Goal: Information Seeking & Learning: Check status

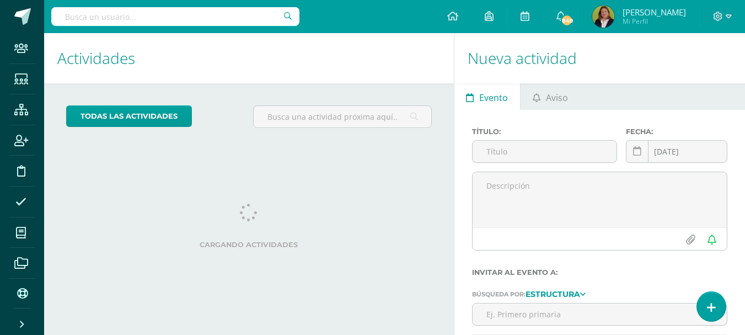
click at [235, 18] on input "text" at bounding box center [175, 16] width 248 height 19
type input "Nicole"
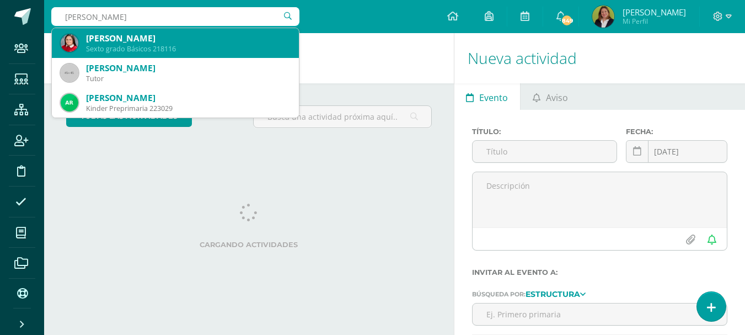
click at [202, 36] on div "[PERSON_NAME]" at bounding box center [188, 39] width 204 height 12
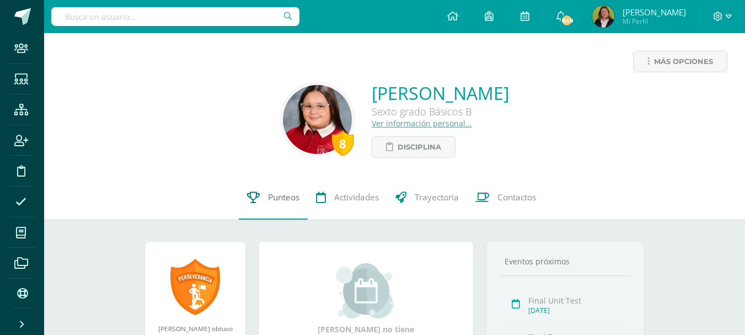
click at [279, 195] on span "Punteos" at bounding box center [283, 197] width 31 height 12
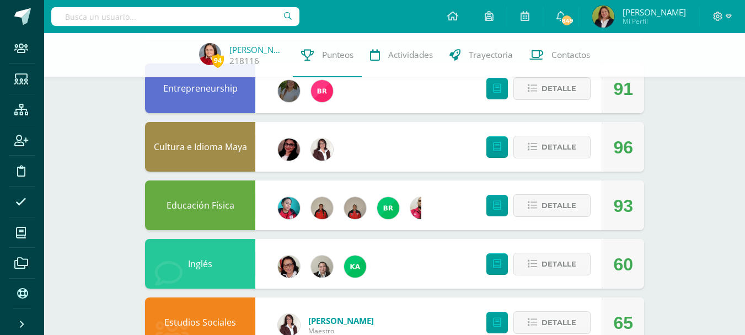
scroll to position [166, 0]
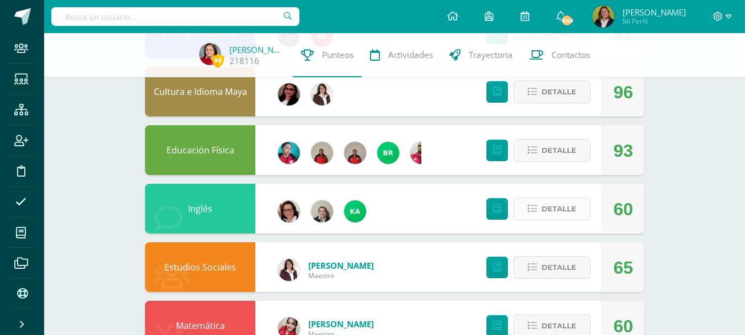
click at [537, 209] on icon at bounding box center [532, 208] width 9 height 9
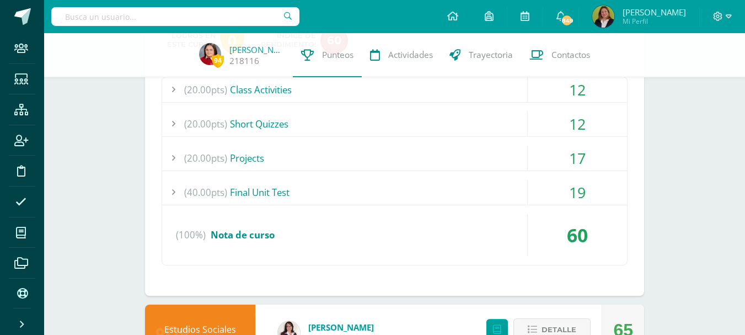
scroll to position [386, 0]
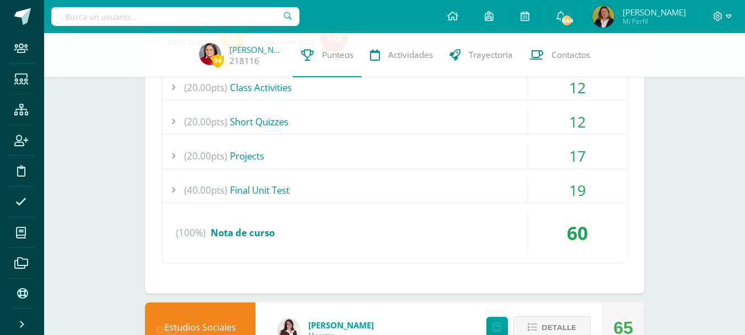
click at [307, 162] on div "(20.00pts) Projects" at bounding box center [394, 155] width 465 height 25
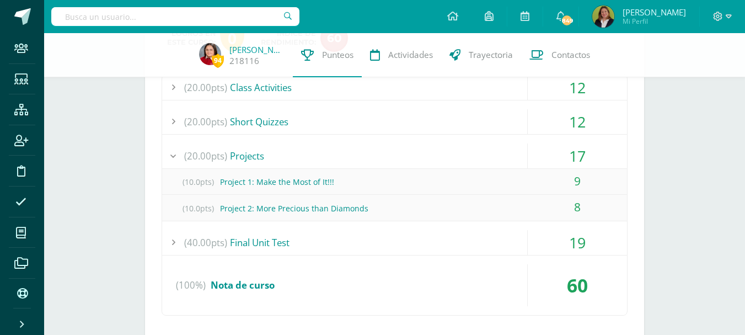
click at [327, 125] on div "(20.00pts) Short Quizzes" at bounding box center [394, 121] width 465 height 25
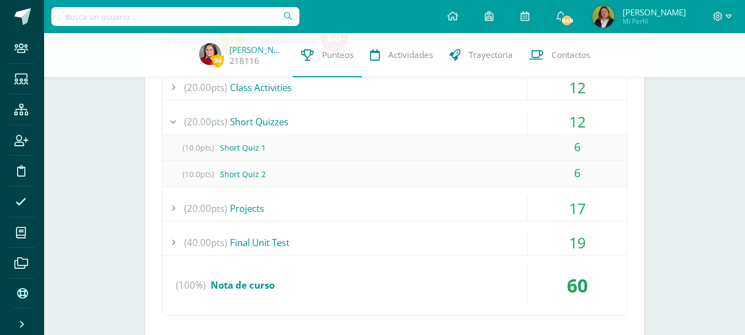
click at [344, 90] on div "(20.00pts) Class Activities" at bounding box center [394, 87] width 465 height 25
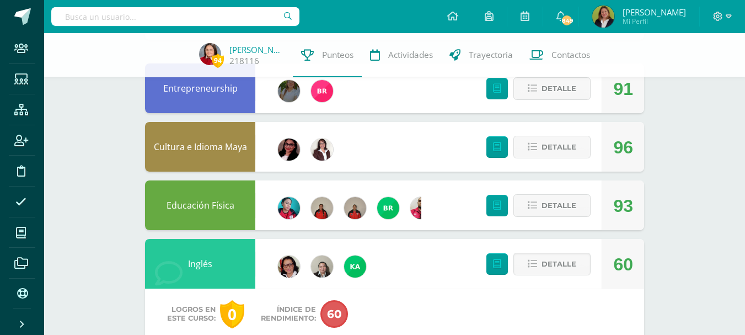
scroll to position [0, 0]
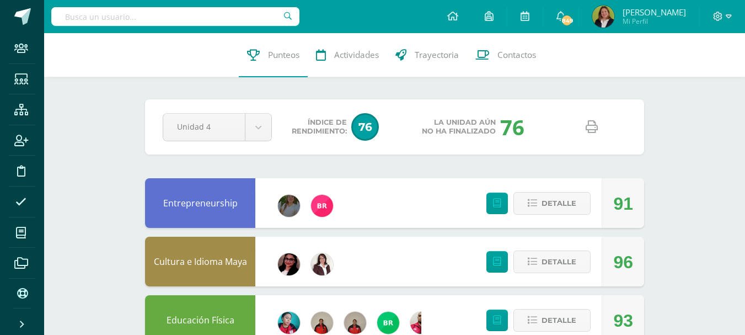
click at [587, 123] on icon at bounding box center [592, 127] width 12 height 12
click at [195, 12] on input "text" at bounding box center [175, 16] width 248 height 19
click at [214, 15] on input "text" at bounding box center [175, 16] width 248 height 19
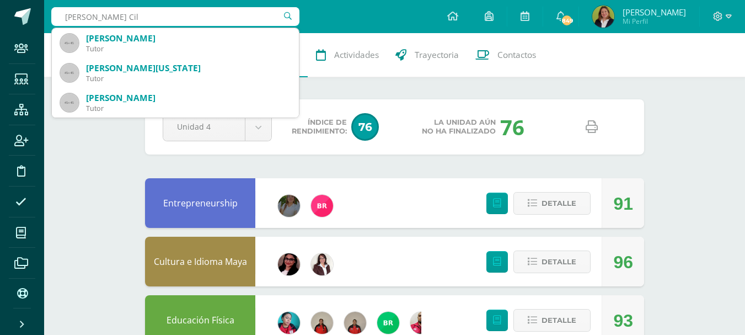
type input "Elvia Cil"
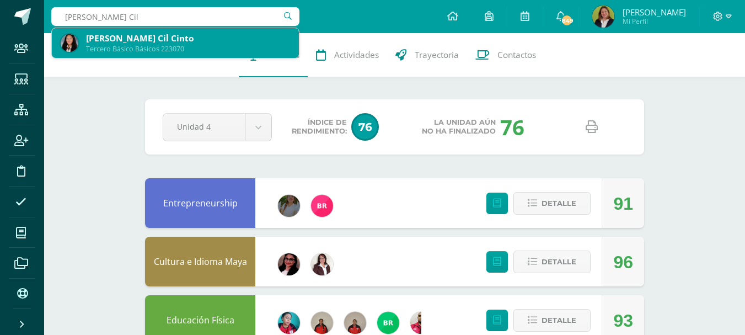
click at [142, 36] on div "Elvia Nahomi Cil Cinto" at bounding box center [188, 39] width 204 height 12
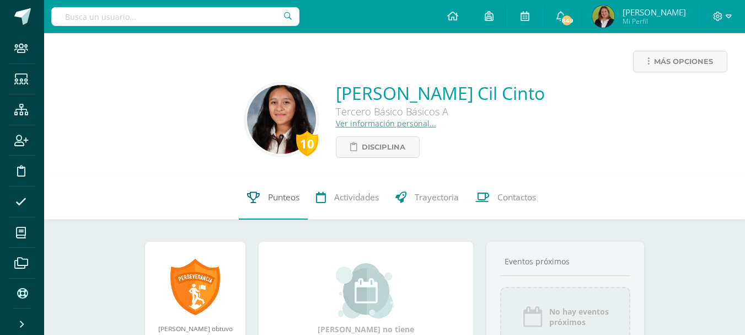
click at [284, 200] on span "Punteos" at bounding box center [283, 197] width 31 height 12
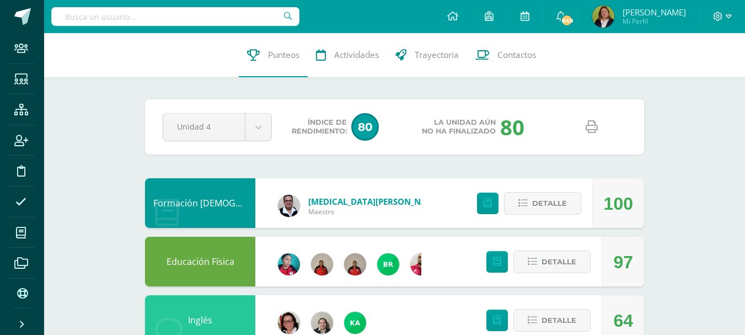
click at [596, 130] on icon at bounding box center [592, 127] width 12 height 12
click at [95, 12] on input "text" at bounding box center [175, 16] width 248 height 19
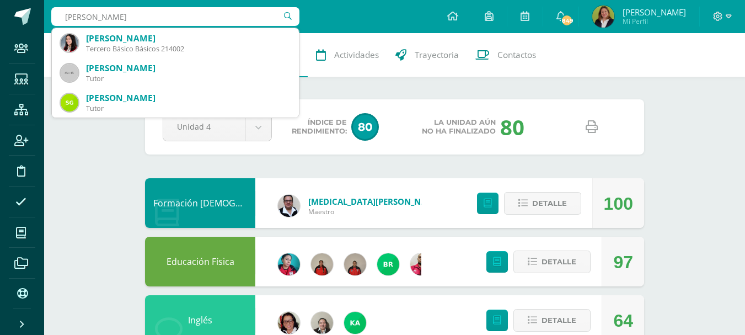
type input "diaz santis"
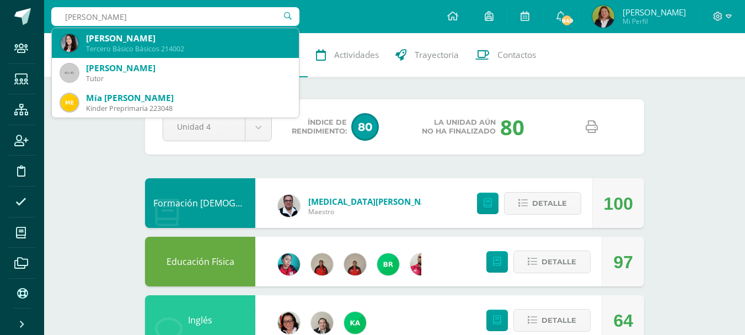
click at [132, 45] on div "Tercero Básico Básicos 214002" at bounding box center [188, 48] width 204 height 9
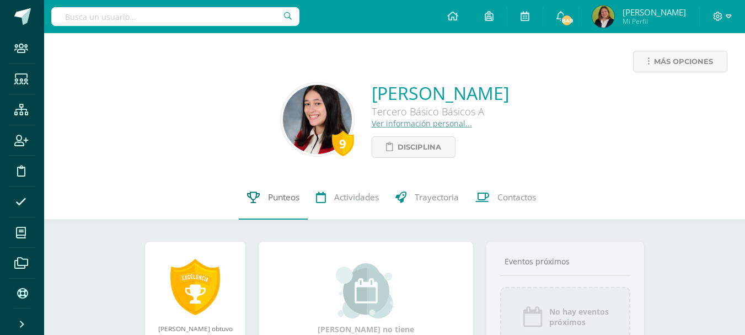
click at [286, 201] on span "Punteos" at bounding box center [283, 197] width 31 height 12
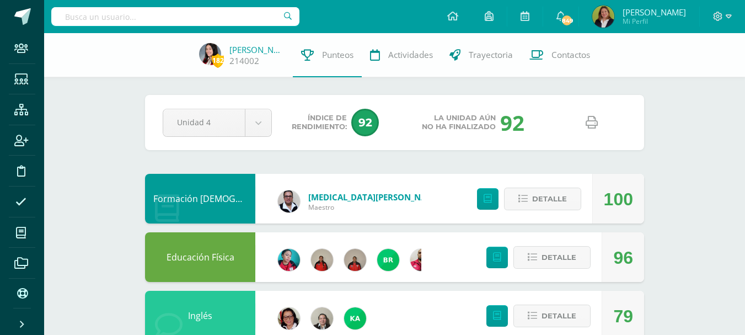
click at [596, 121] on icon at bounding box center [592, 122] width 12 height 12
click at [181, 18] on input "text" at bounding box center [175, 16] width 248 height 19
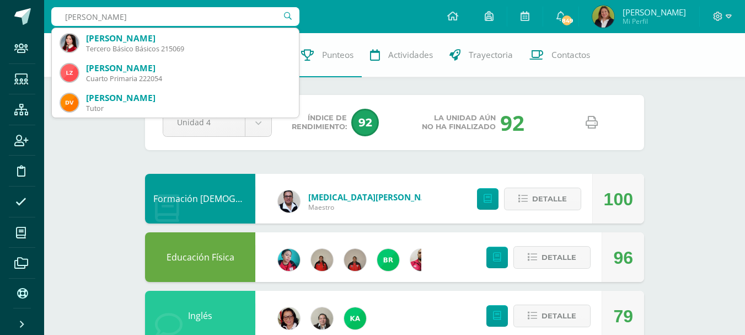
type input "Daniela Dionic"
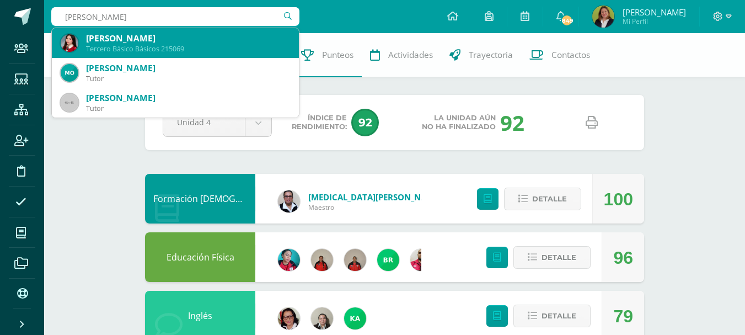
click at [183, 45] on div "Tercero Básico Básicos 215069" at bounding box center [188, 48] width 204 height 9
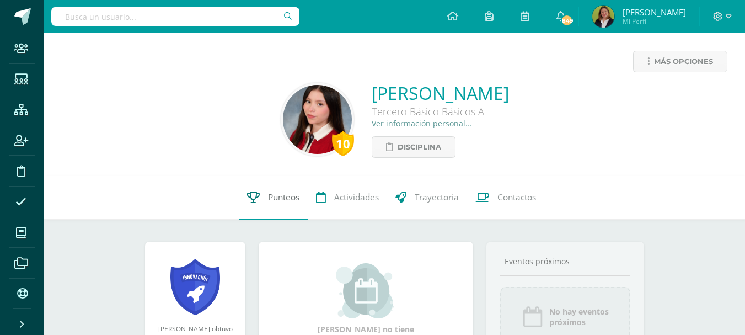
click at [291, 196] on span "Punteos" at bounding box center [283, 197] width 31 height 12
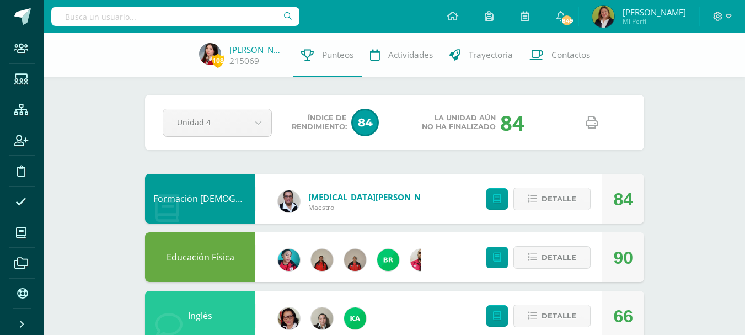
click at [593, 122] on icon at bounding box center [592, 122] width 12 height 12
click at [234, 11] on input "text" at bounding box center [175, 16] width 248 height 19
type input "Camila Estrada"
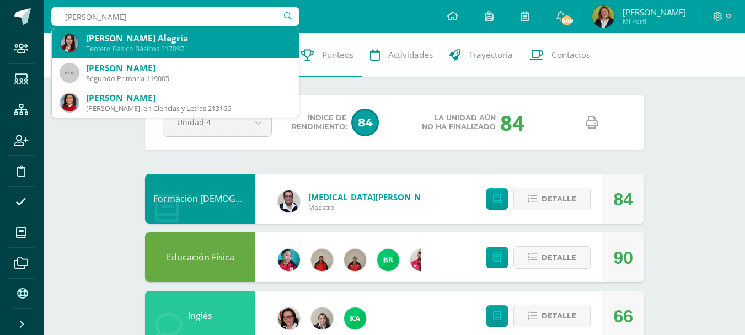
click at [204, 42] on div "Camila Miranda Estrada Alegria" at bounding box center [188, 39] width 204 height 12
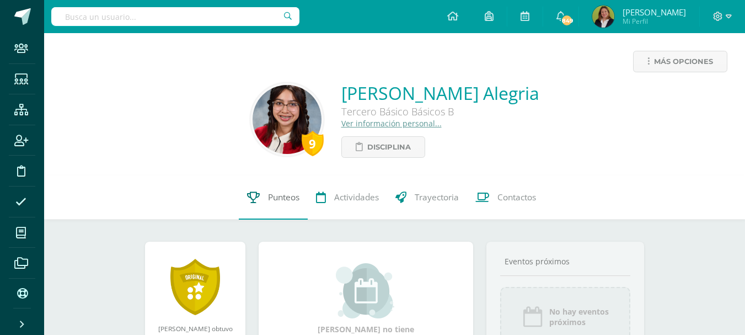
click at [268, 198] on span "Punteos" at bounding box center [283, 197] width 31 height 12
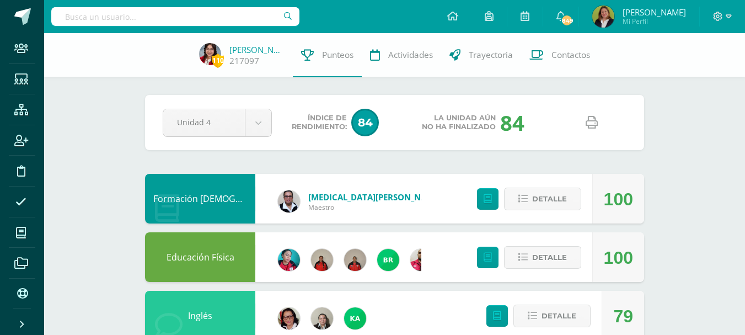
click at [592, 116] on icon at bounding box center [592, 122] width 12 height 12
click at [122, 15] on input "text" at bounding box center [175, 16] width 248 height 19
type input "[PERSON_NAME]"
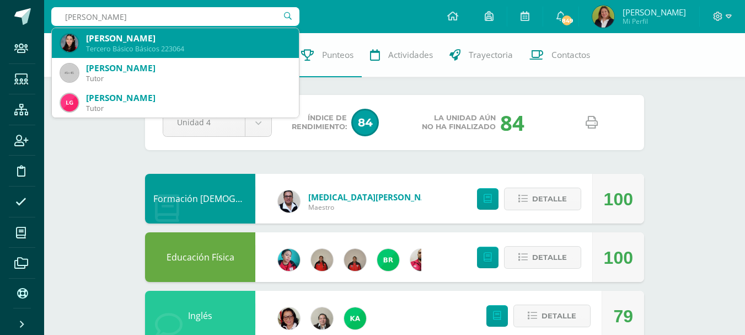
click at [146, 44] on div "Tercero Básico Básicos 223064" at bounding box center [188, 48] width 204 height 9
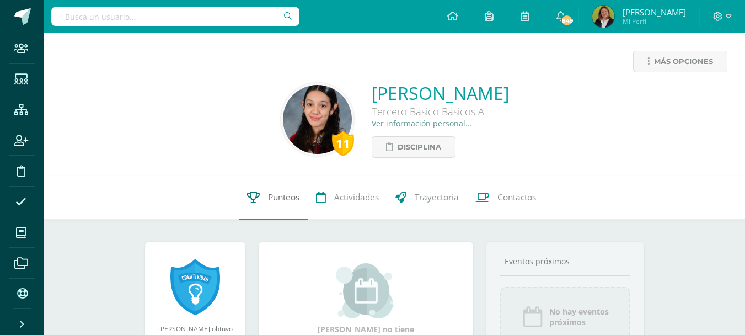
click at [289, 198] on span "Punteos" at bounding box center [283, 197] width 31 height 12
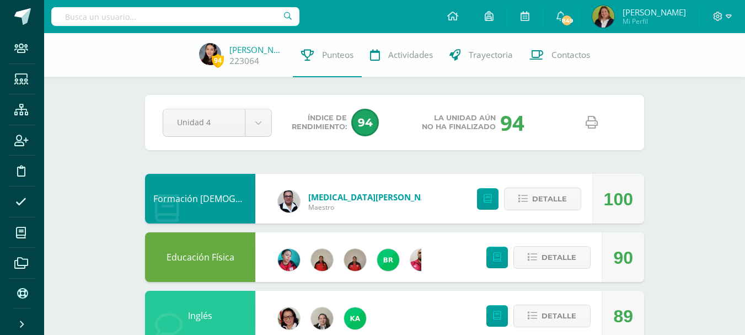
click at [596, 123] on icon at bounding box center [592, 122] width 12 height 12
click at [206, 19] on input "text" at bounding box center [175, 16] width 248 height 19
type input "DEE"
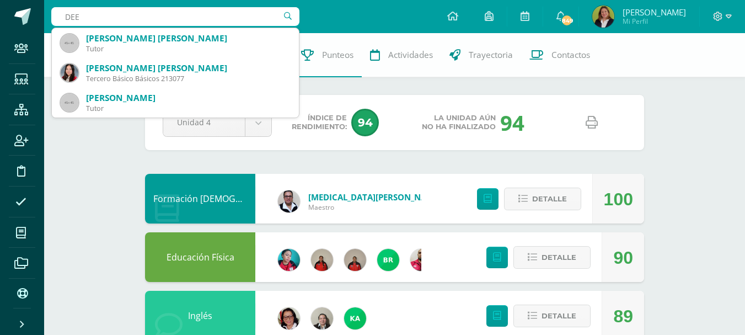
click at [116, 22] on input "DEE" at bounding box center [175, 16] width 248 height 19
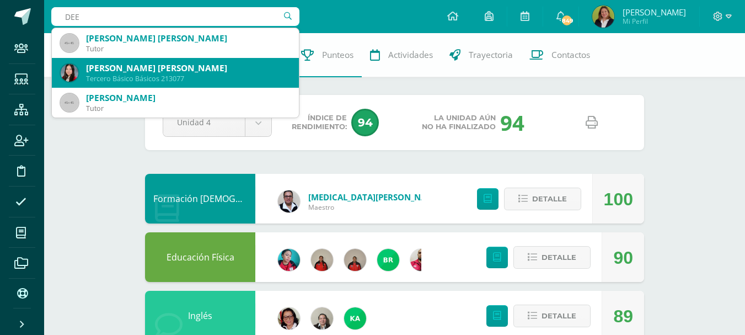
click at [118, 62] on div "Dee Dee Valentina Gonzalez Monge Tercero Básico Básicos 213077" at bounding box center [176, 73] width 230 height 30
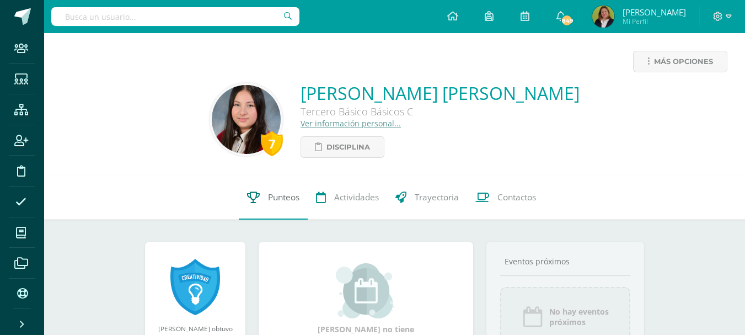
click at [285, 199] on span "Punteos" at bounding box center [283, 197] width 31 height 12
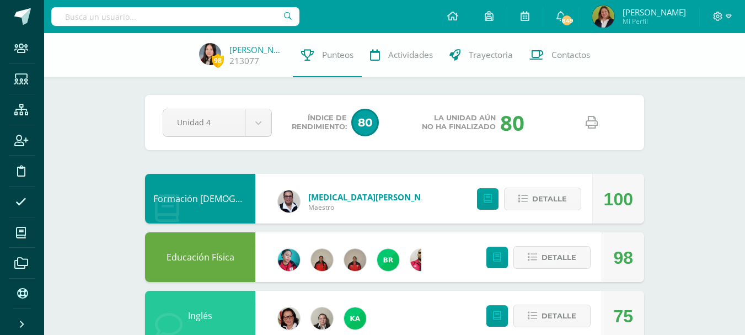
click at [595, 122] on icon at bounding box center [592, 122] width 12 height 12
